Goal: Task Accomplishment & Management: Complete application form

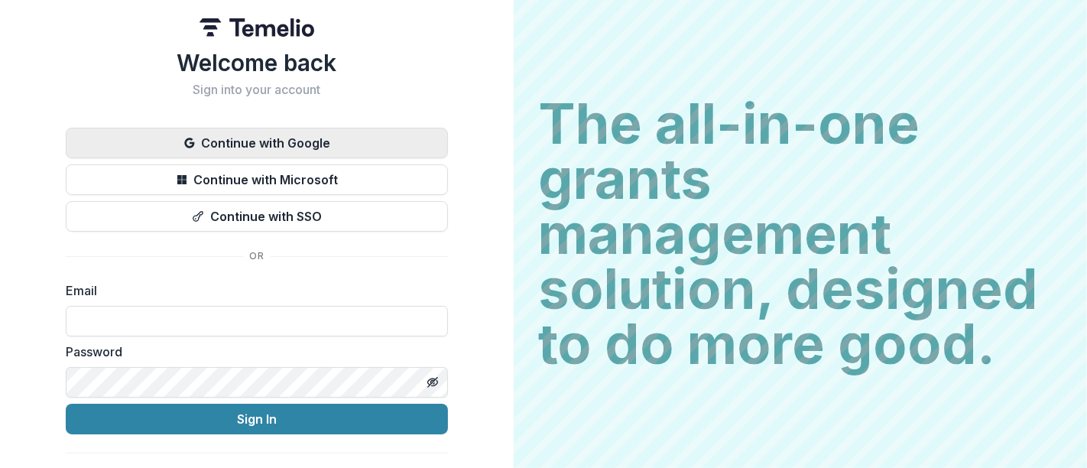
click at [269, 143] on button "Continue with Google" at bounding box center [257, 143] width 382 height 31
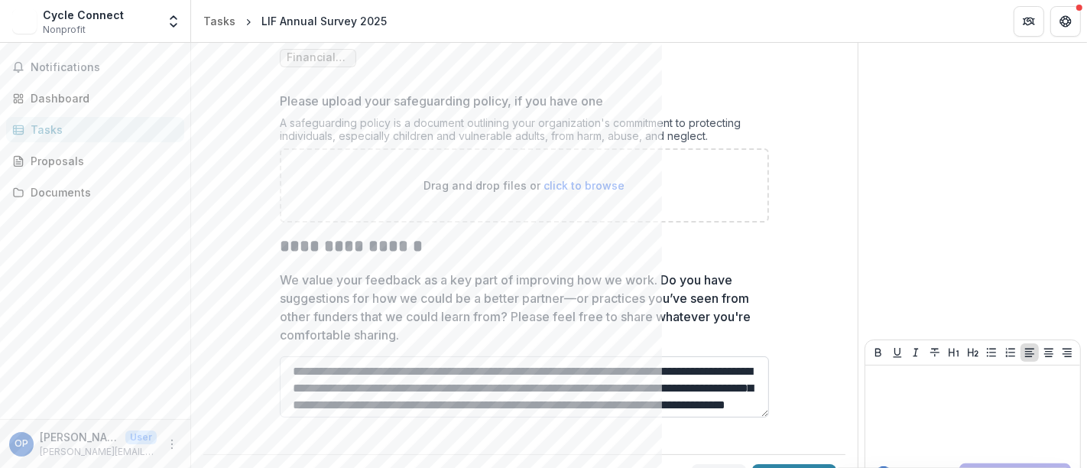
scroll to position [1346, 0]
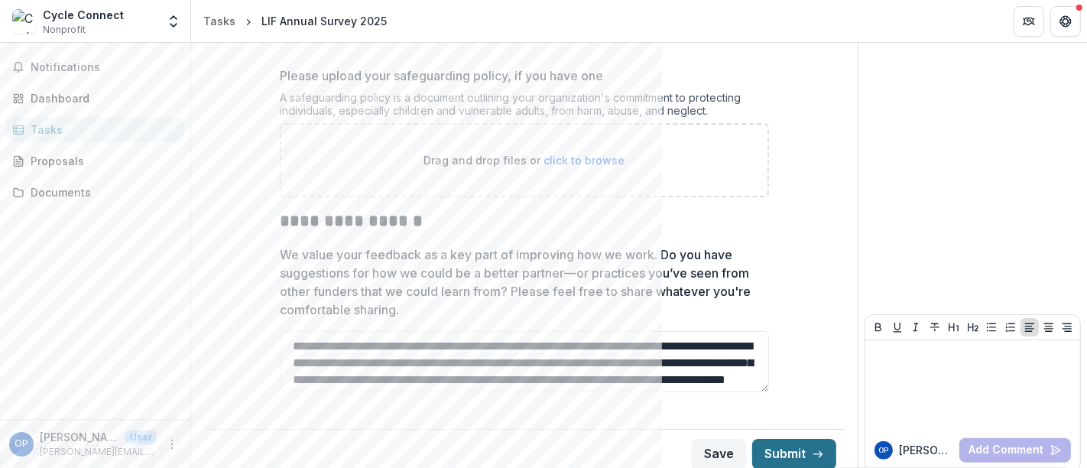
click at [777, 445] on button "Submit" at bounding box center [794, 454] width 84 height 31
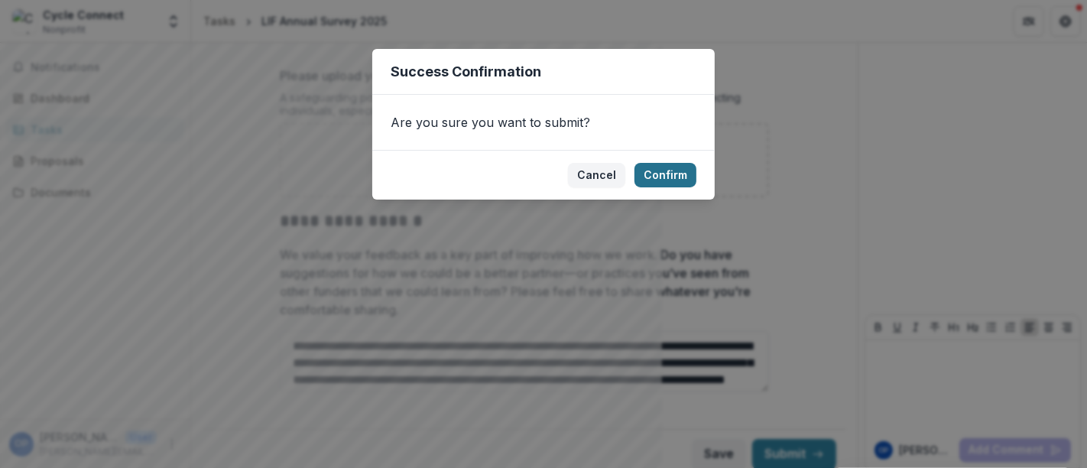
click at [668, 175] on button "Confirm" at bounding box center [665, 175] width 62 height 24
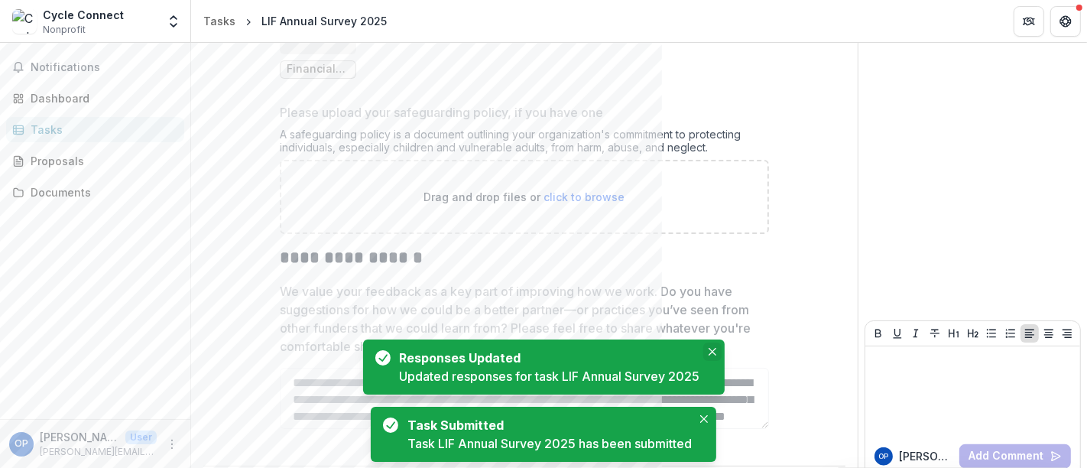
scroll to position [1352, 0]
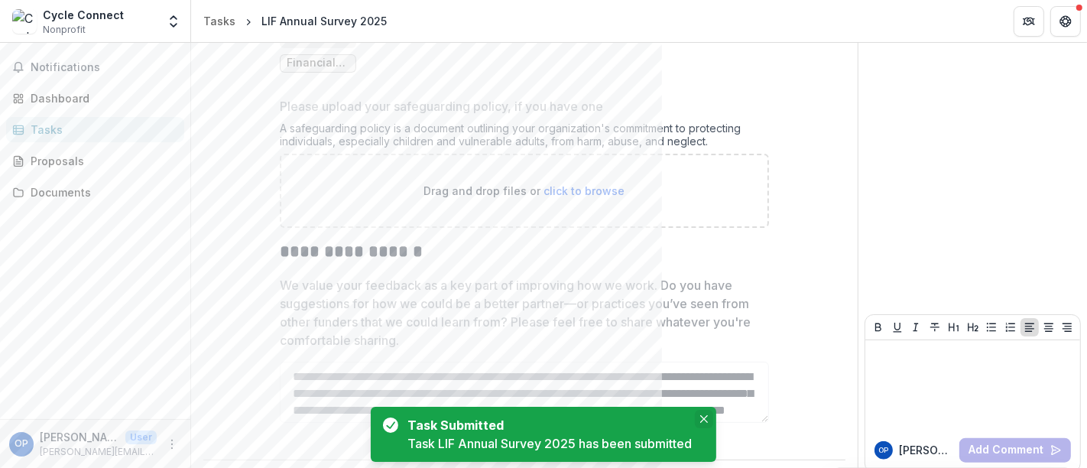
click at [706, 420] on icon "Close" at bounding box center [704, 419] width 8 height 8
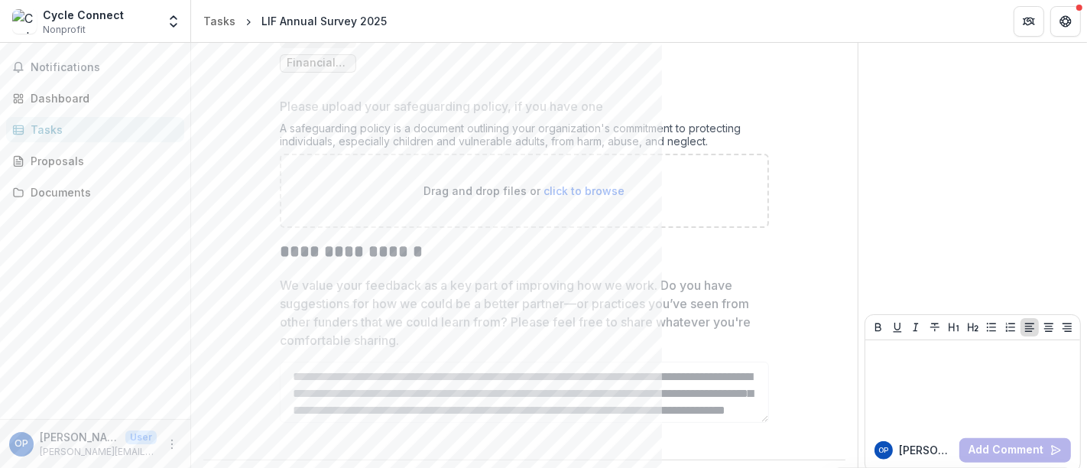
click at [585, 291] on p "We value your feedback as a key part of improving how we work. Do you have sugg…" at bounding box center [520, 312] width 480 height 73
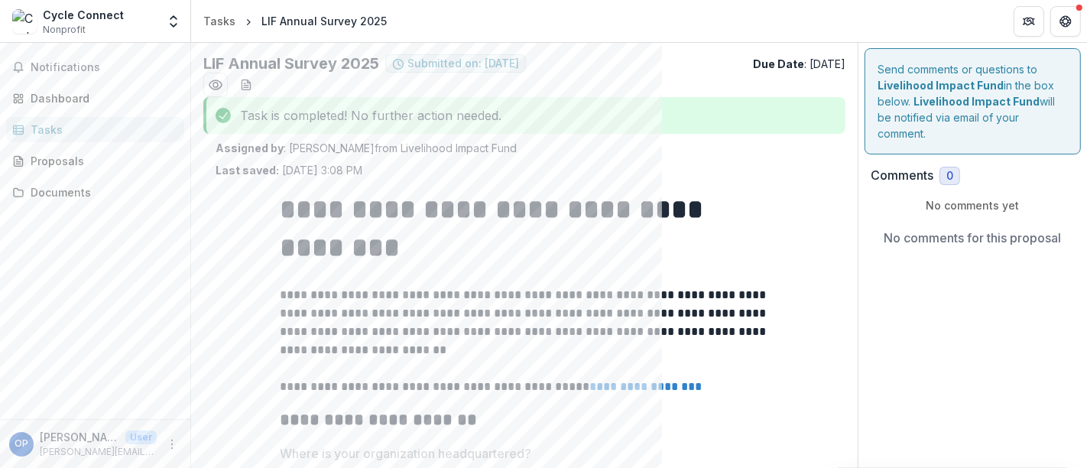
scroll to position [0, 0]
